Goal: Task Accomplishment & Management: Use online tool/utility

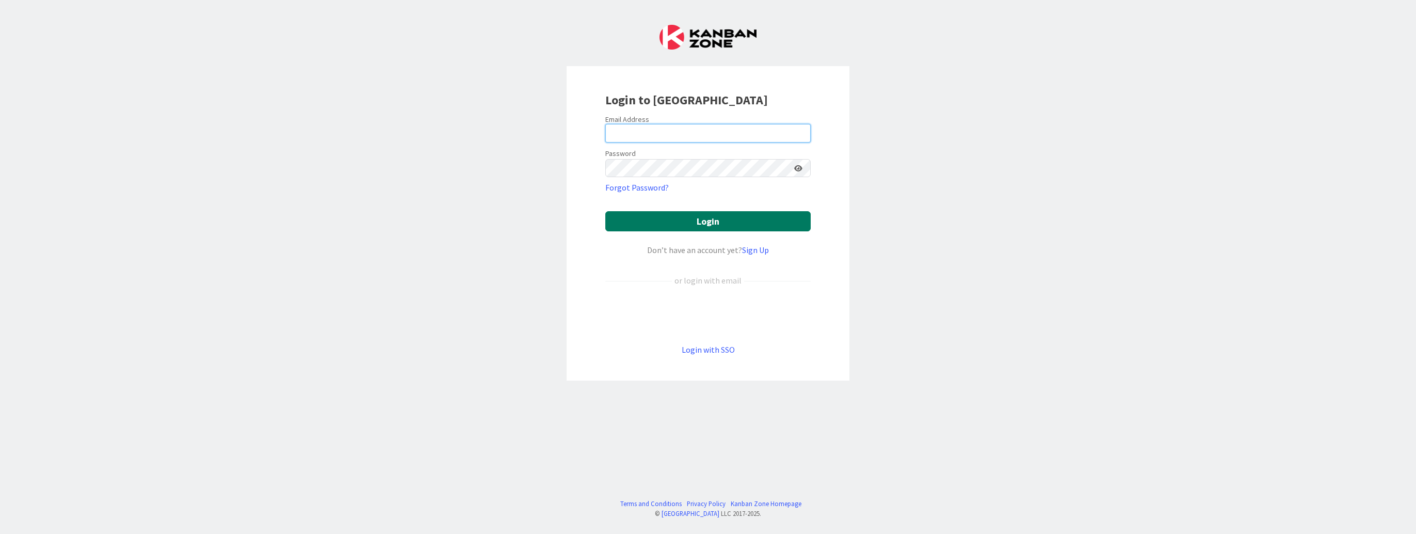
type input "[EMAIL_ADDRESS][DOMAIN_NAME]"
click at [697, 219] on button "Login" at bounding box center [707, 221] width 205 height 20
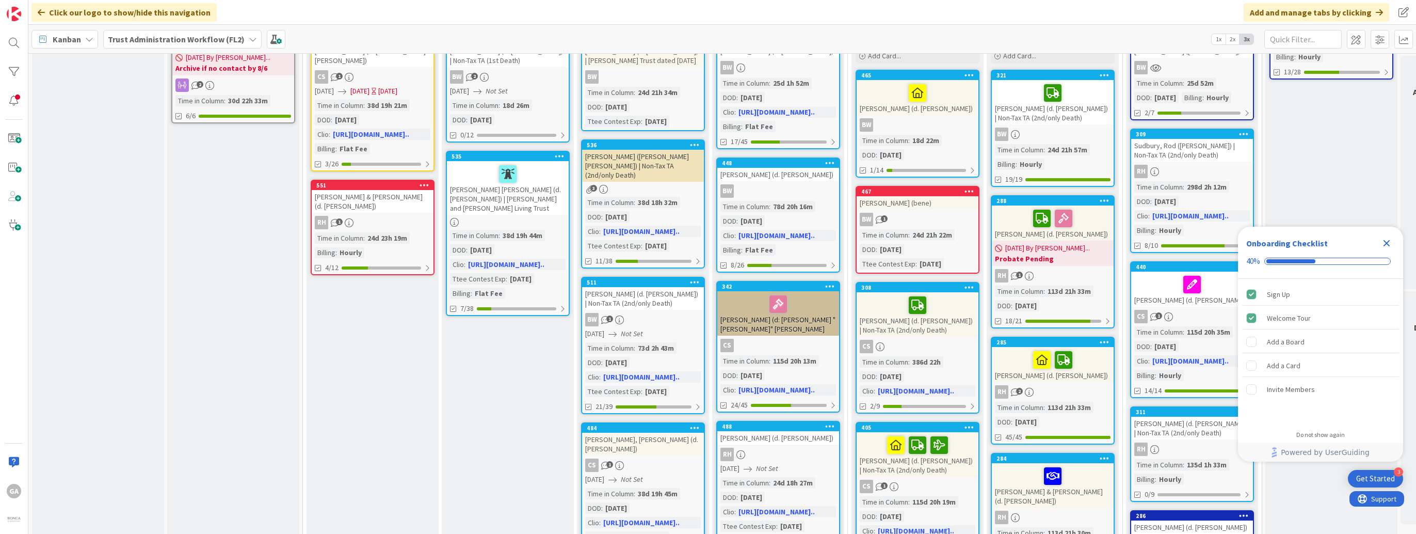
scroll to position [155, 0]
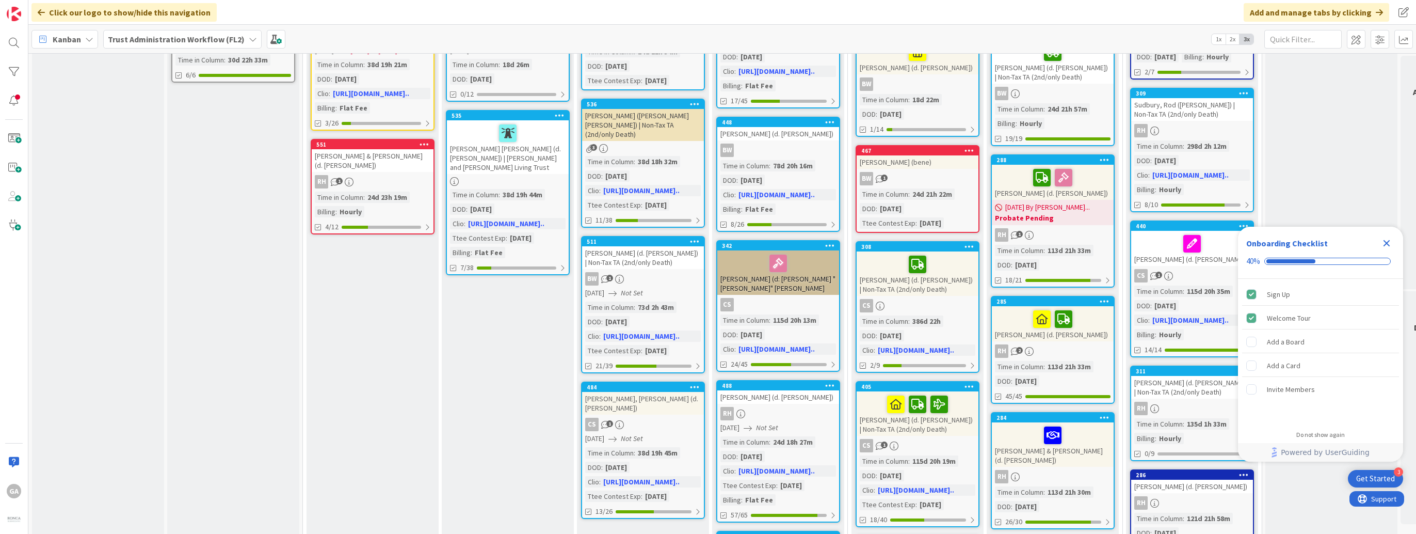
click at [1386, 243] on icon "Close Checklist" at bounding box center [1387, 243] width 7 height 7
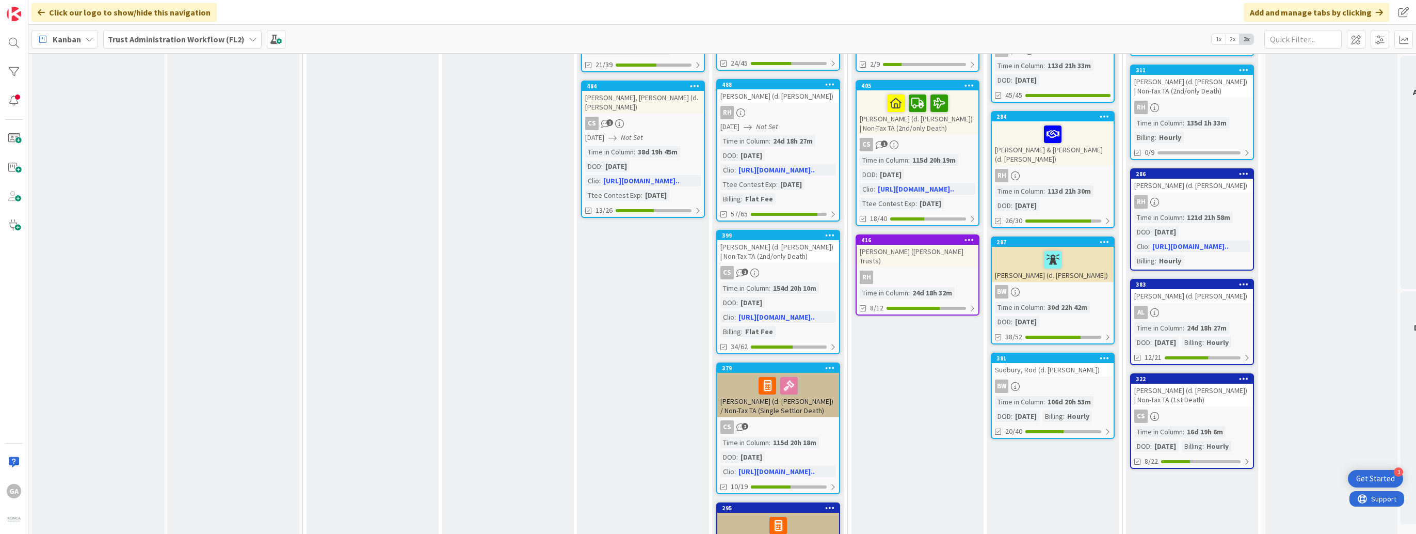
scroll to position [465, 0]
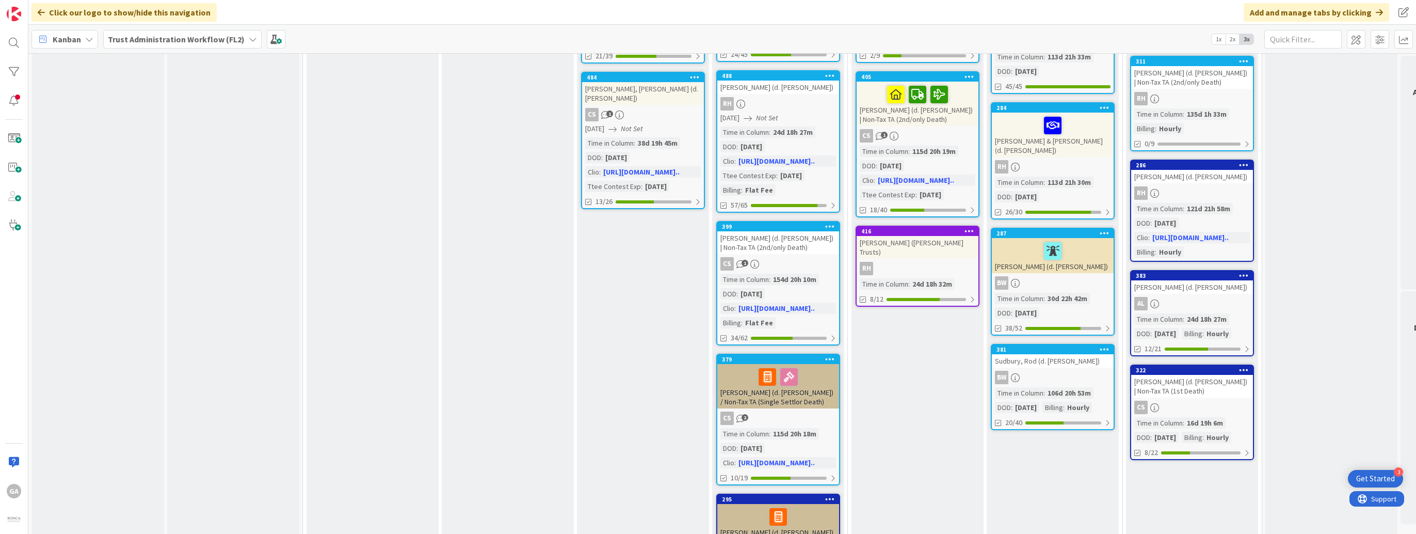
click at [1201, 401] on div "CS" at bounding box center [1192, 407] width 122 height 13
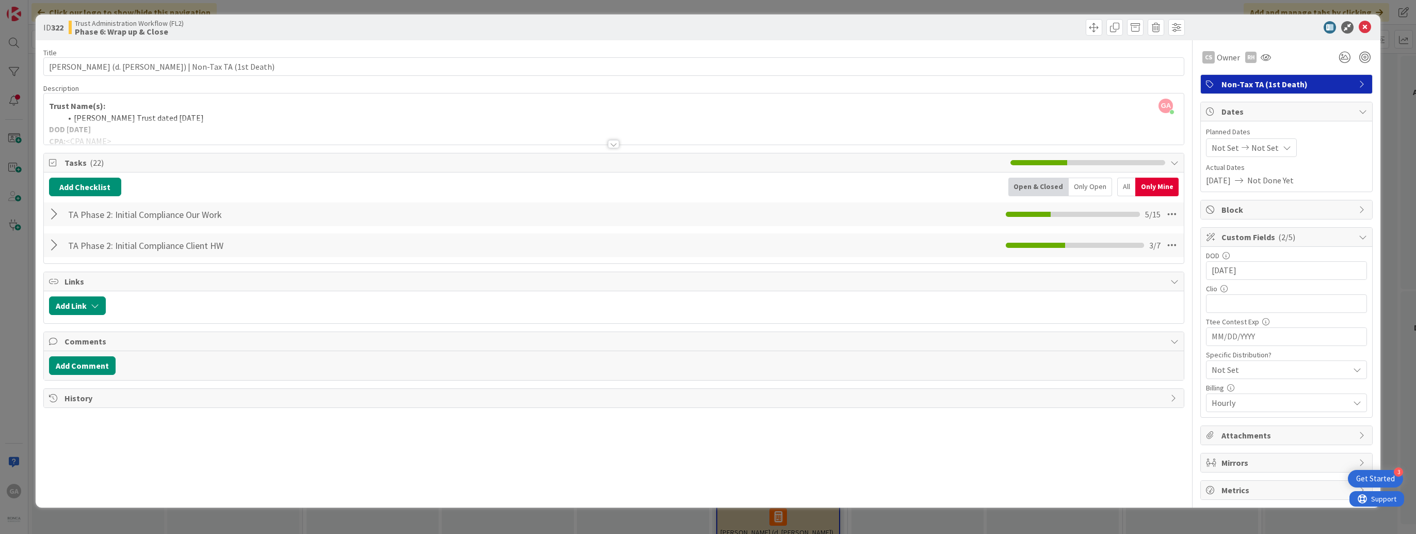
click at [52, 214] on div at bounding box center [55, 214] width 13 height 19
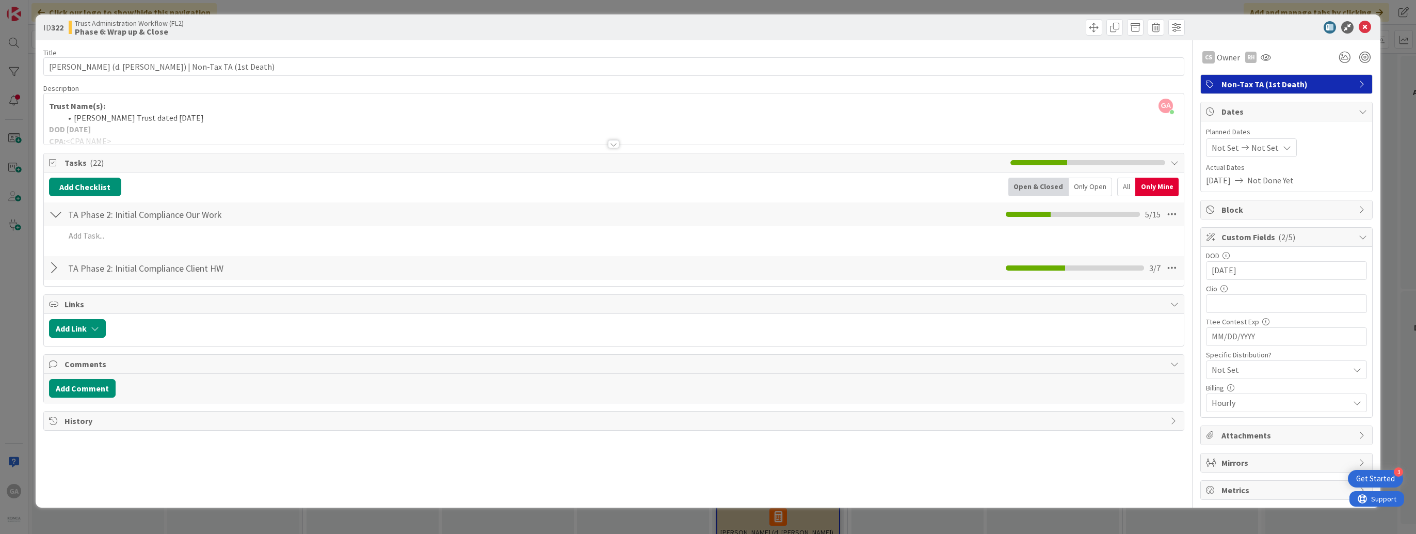
click at [52, 214] on div at bounding box center [55, 214] width 13 height 19
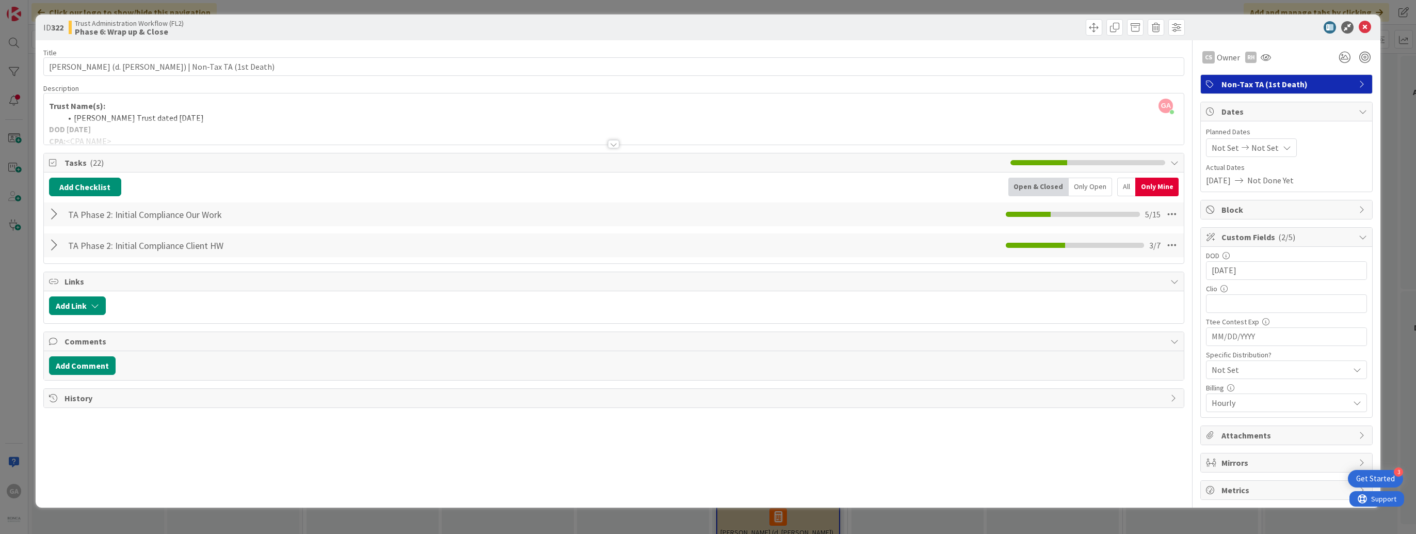
click at [51, 243] on div at bounding box center [55, 245] width 13 height 19
click at [93, 184] on button "Add Checklist" at bounding box center [85, 187] width 72 height 19
click at [91, 279] on link "Load template" at bounding box center [80, 280] width 53 height 10
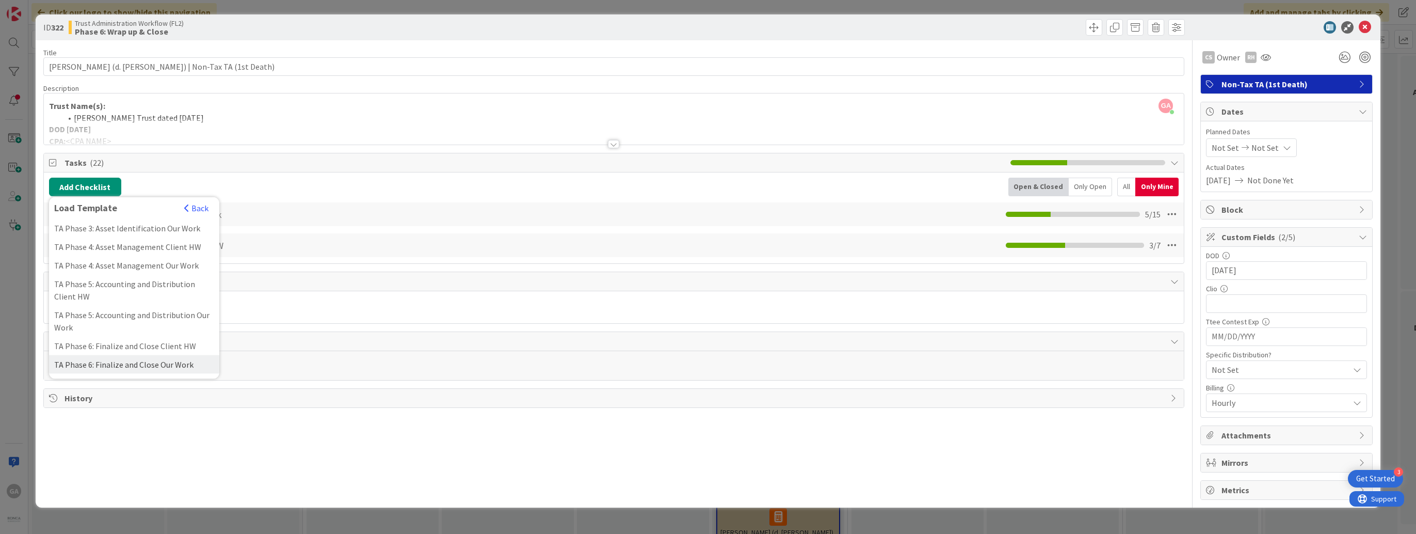
click at [132, 364] on div "TA Phase 6: Finalize and Close Our Work" at bounding box center [134, 364] width 170 height 19
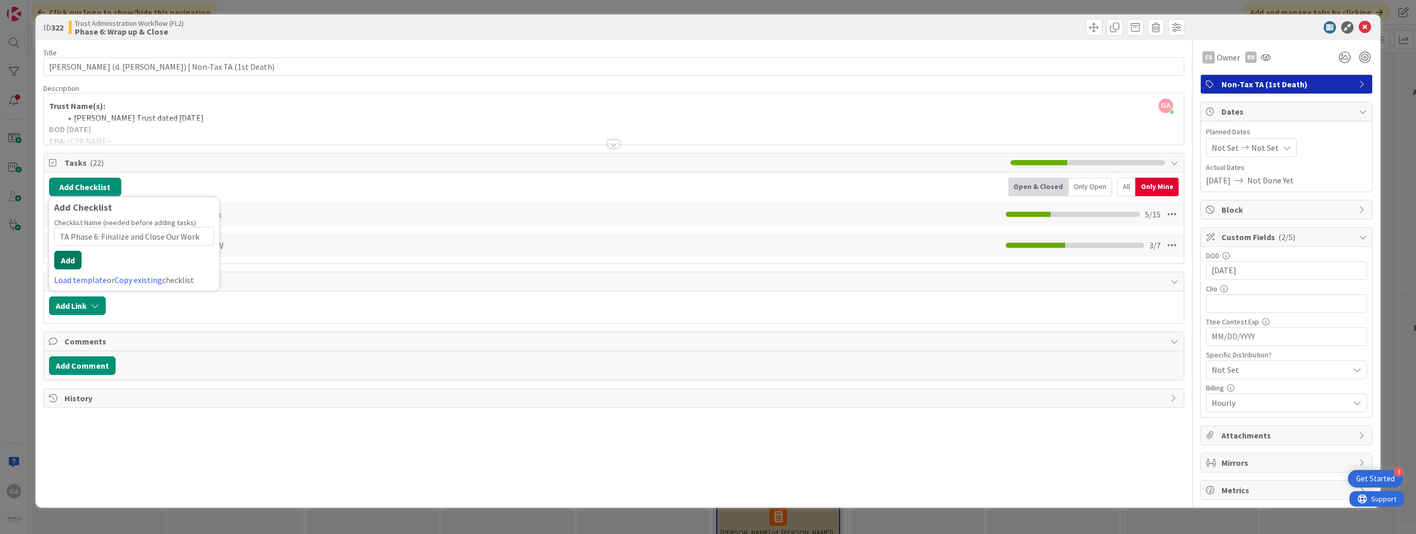
click at [68, 256] on button "Add" at bounding box center [67, 260] width 27 height 19
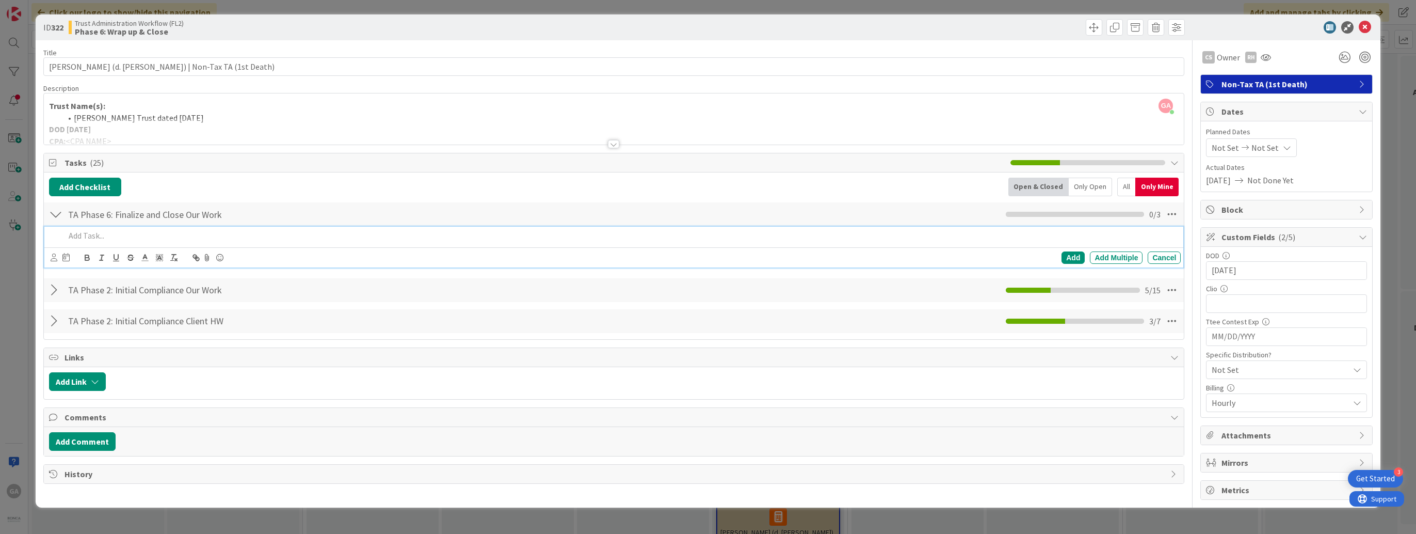
click at [55, 213] on div at bounding box center [55, 214] width 13 height 19
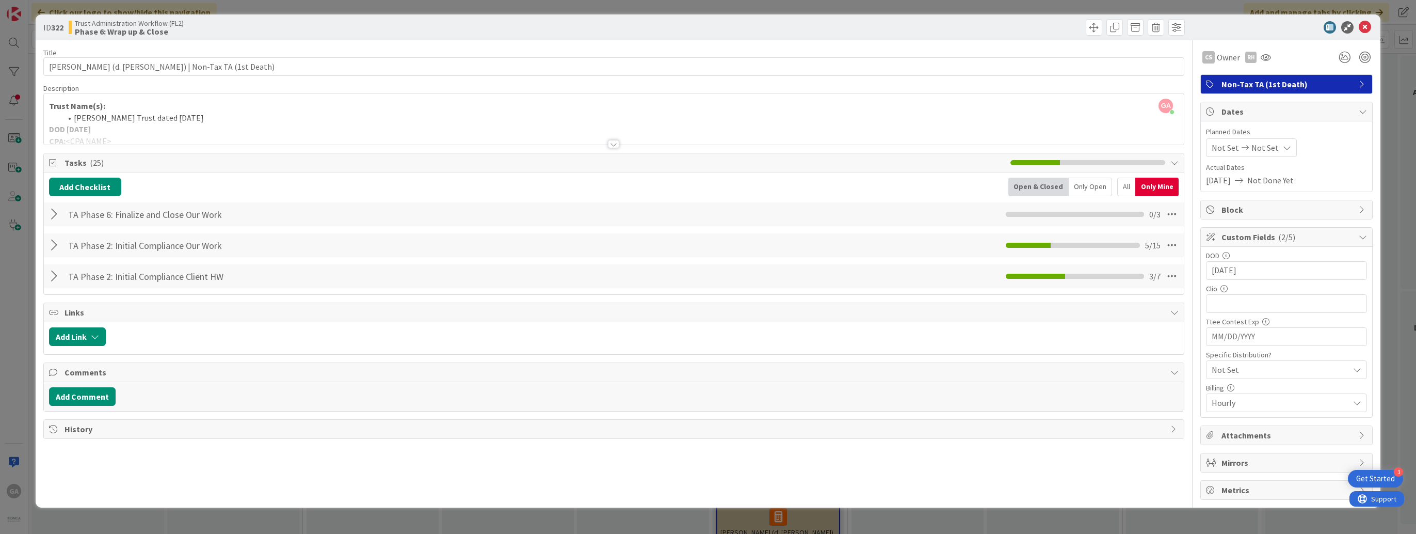
click at [55, 213] on div at bounding box center [55, 214] width 13 height 19
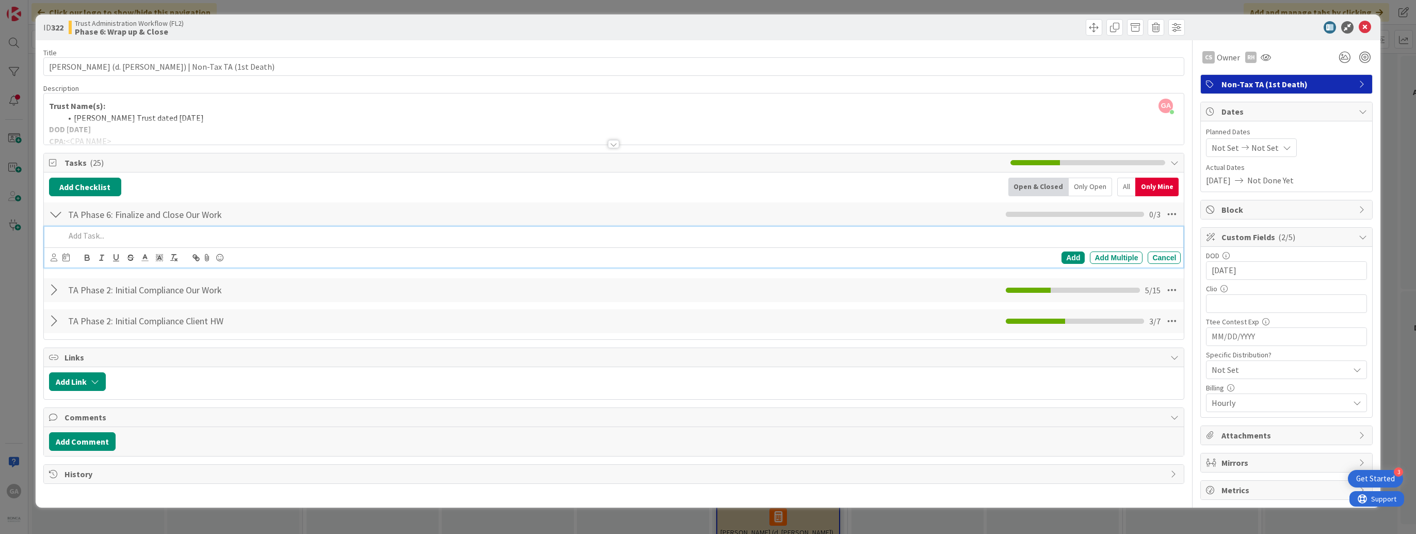
click at [85, 235] on p at bounding box center [621, 236] width 1112 height 12
click at [1128, 187] on div "All" at bounding box center [1126, 187] width 18 height 19
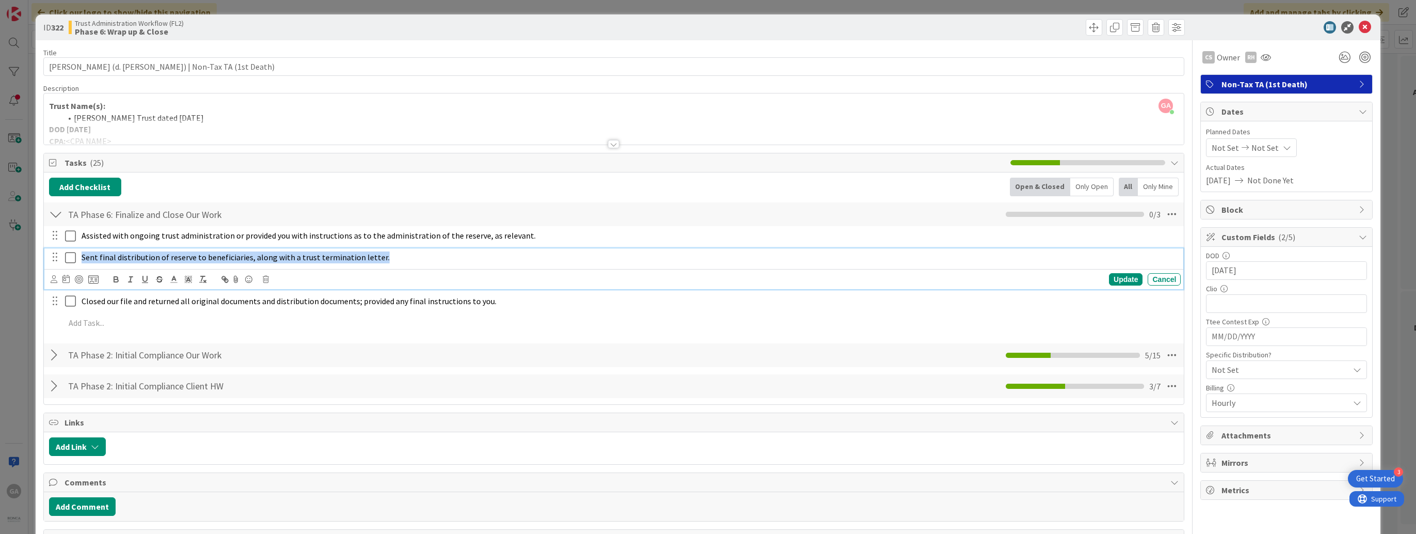
drag, startPoint x: 83, startPoint y: 257, endPoint x: 436, endPoint y: 268, distance: 352.7
click at [436, 268] on div "Sent final distribution of reserve to beneficiaries, along with a trust termina…" at bounding box center [614, 268] width 1140 height 41
click at [161, 281] on icon "button" at bounding box center [159, 279] width 9 height 9
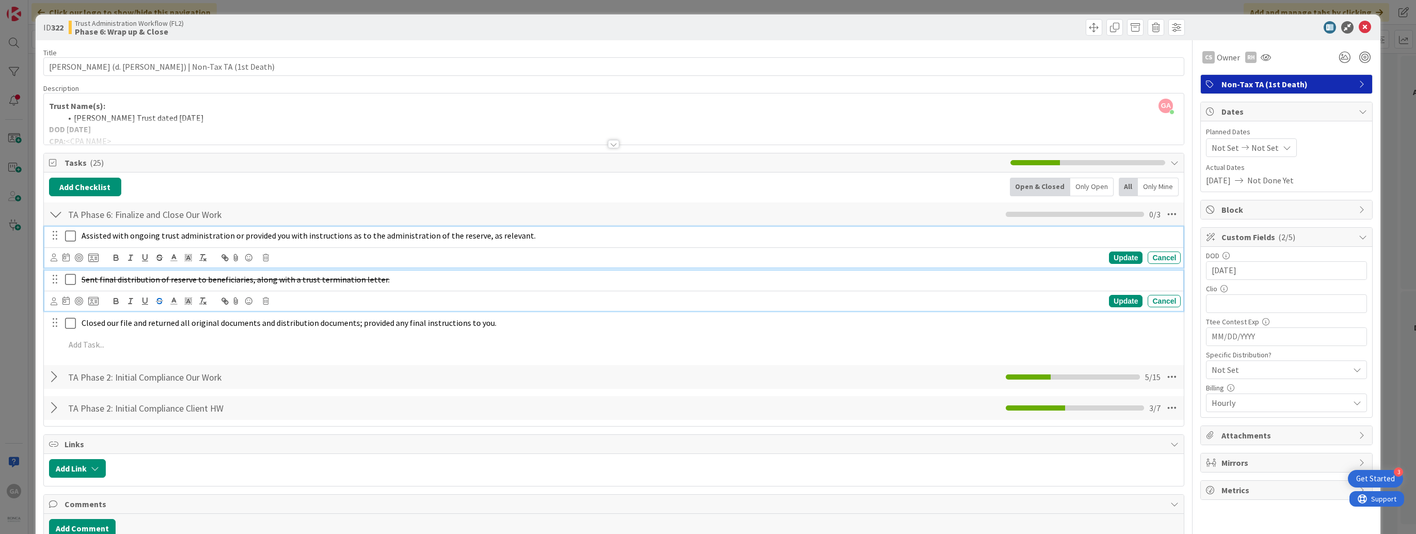
click at [70, 237] on icon at bounding box center [72, 236] width 15 height 12
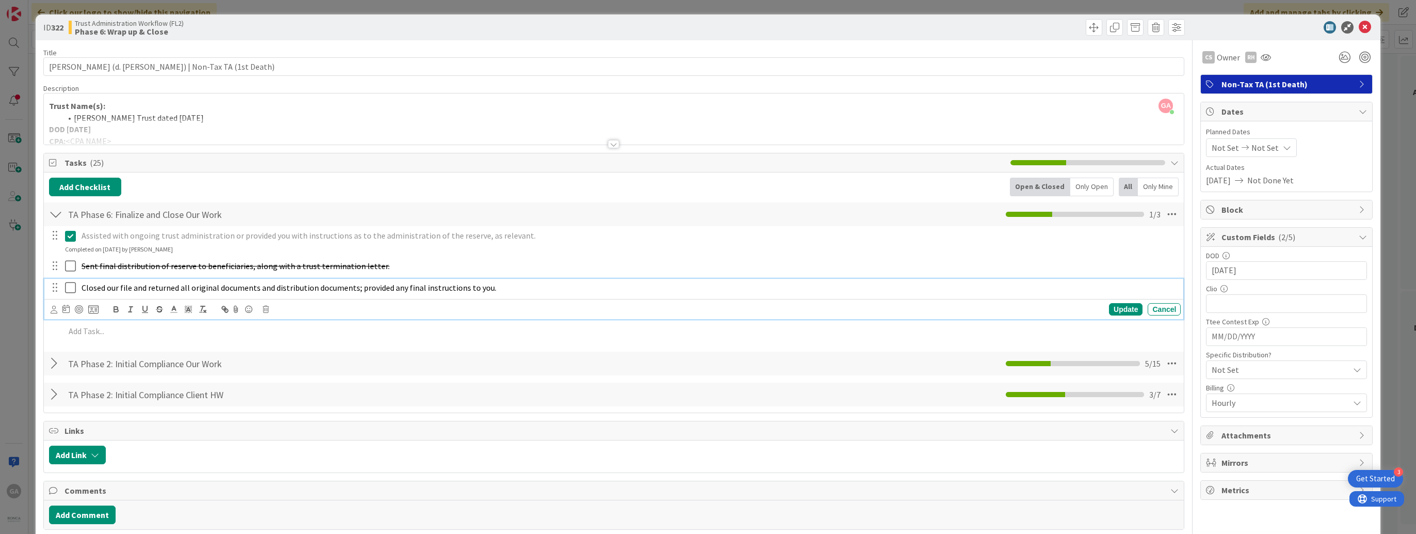
click at [69, 288] on icon at bounding box center [72, 287] width 15 height 12
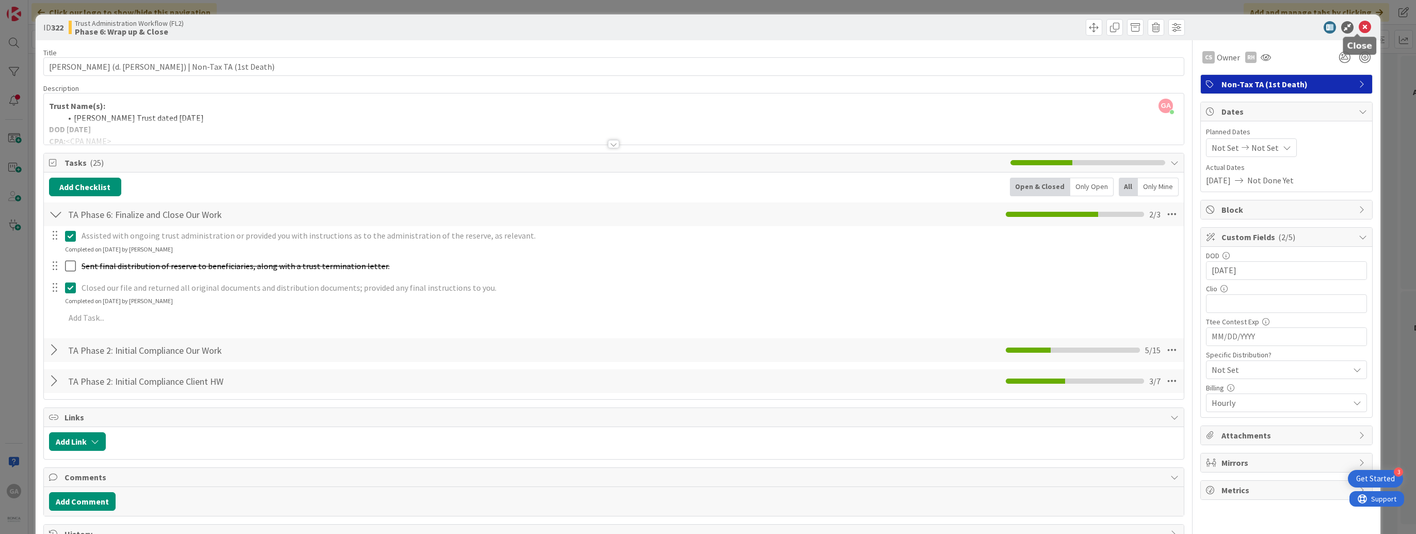
click at [1359, 23] on icon at bounding box center [1365, 27] width 12 height 12
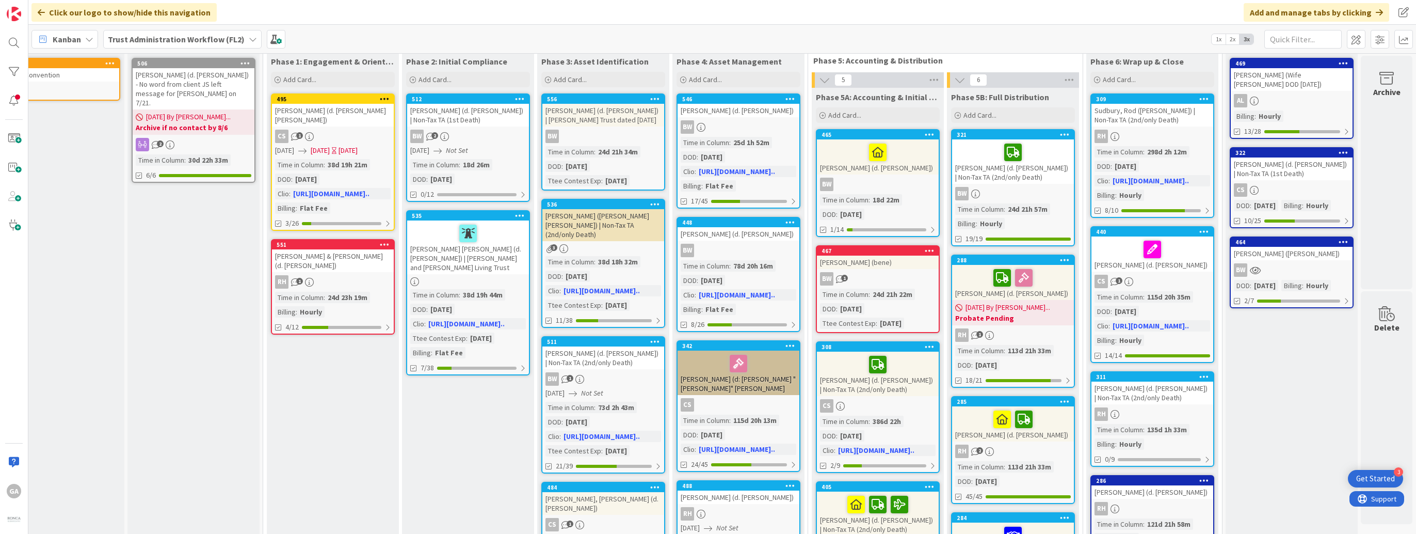
scroll to position [0, 47]
